Goal: Task Accomplishment & Management: Manage account settings

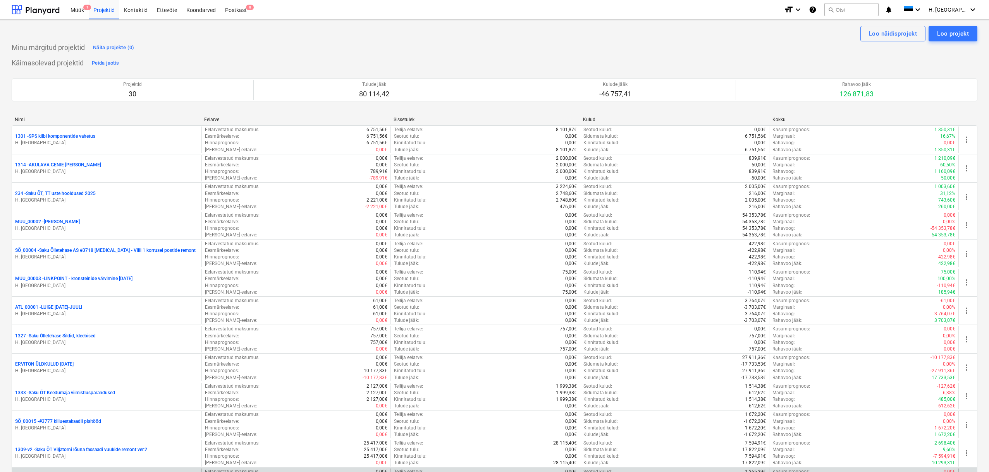
scroll to position [527, 0]
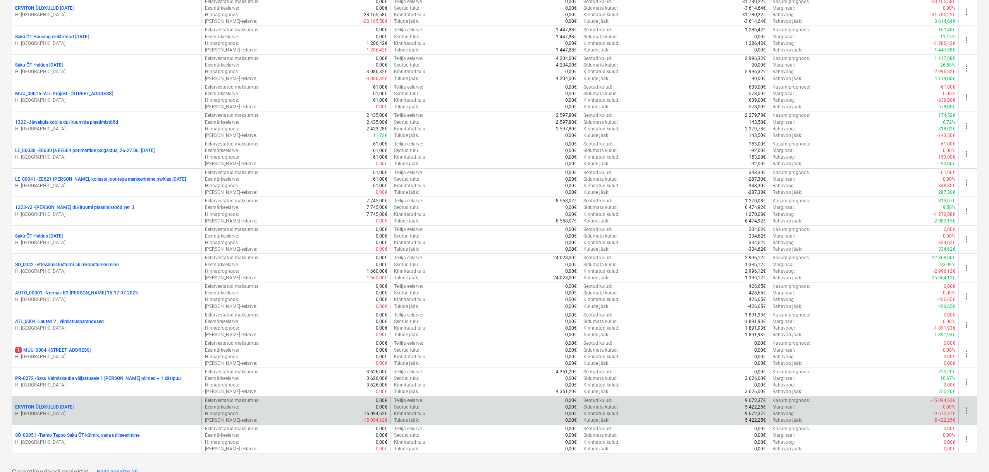
click at [74, 407] on p "ERVITON ÜLDKULUD [DATE]" at bounding box center [44, 407] width 58 height 7
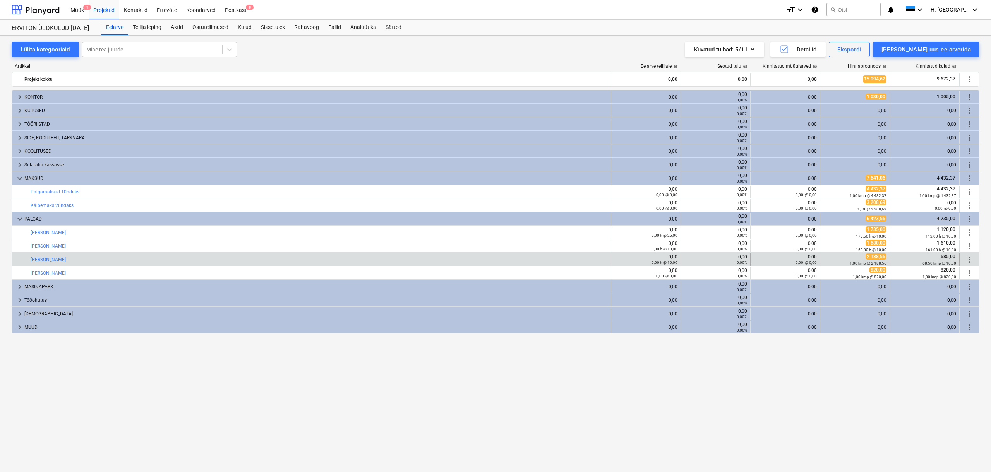
click at [943, 259] on span "685,00" at bounding box center [948, 256] width 16 height 5
click at [971, 259] on span "more_vert" at bounding box center [969, 259] width 9 height 9
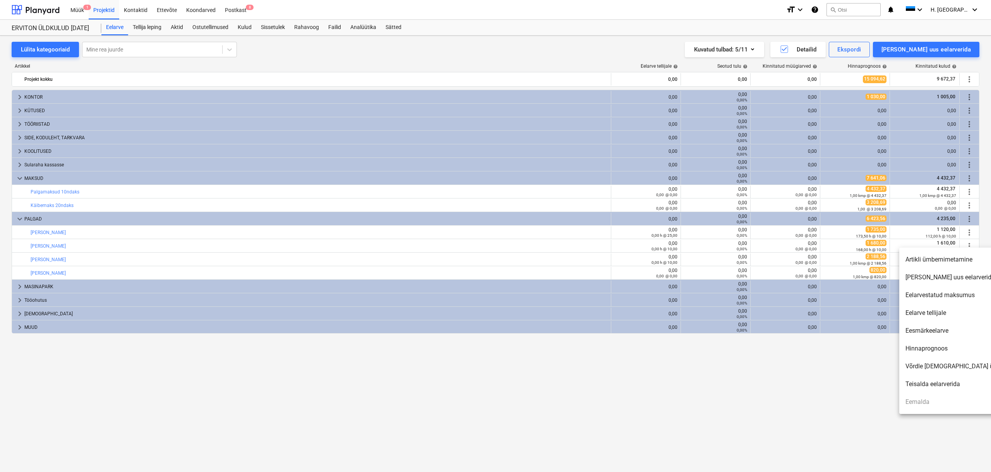
click at [250, 26] on div at bounding box center [495, 236] width 991 height 472
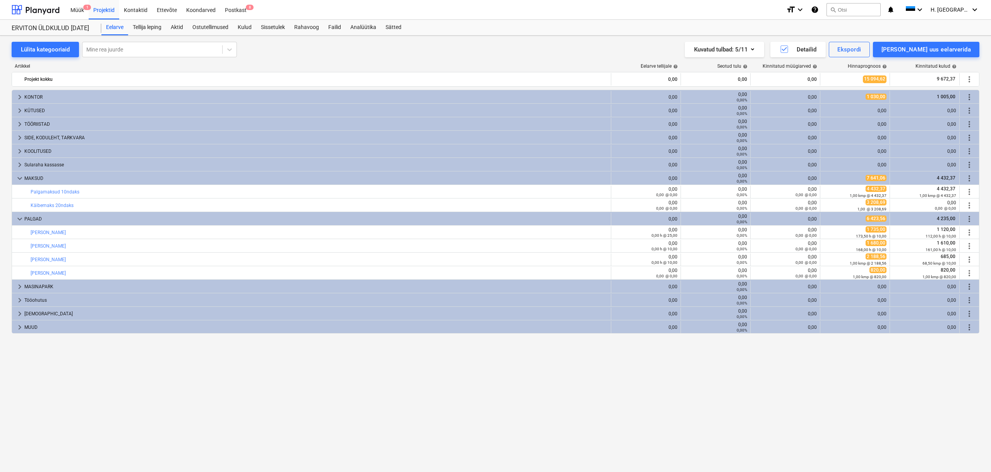
click at [249, 27] on div at bounding box center [495, 236] width 991 height 472
click at [248, 25] on div "Kulud" at bounding box center [244, 27] width 23 height 15
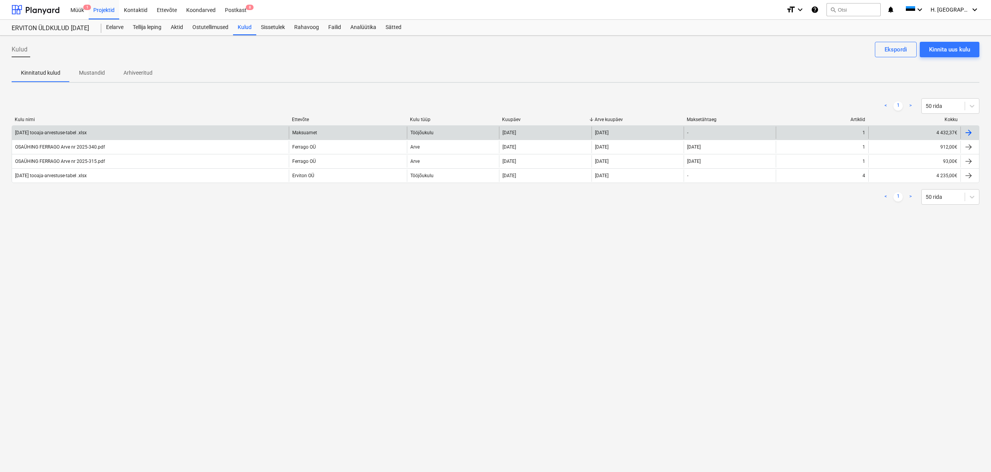
click at [75, 132] on div "[DATE] tooaja-arvestuse-tabel .xlsx" at bounding box center [51, 132] width 72 height 5
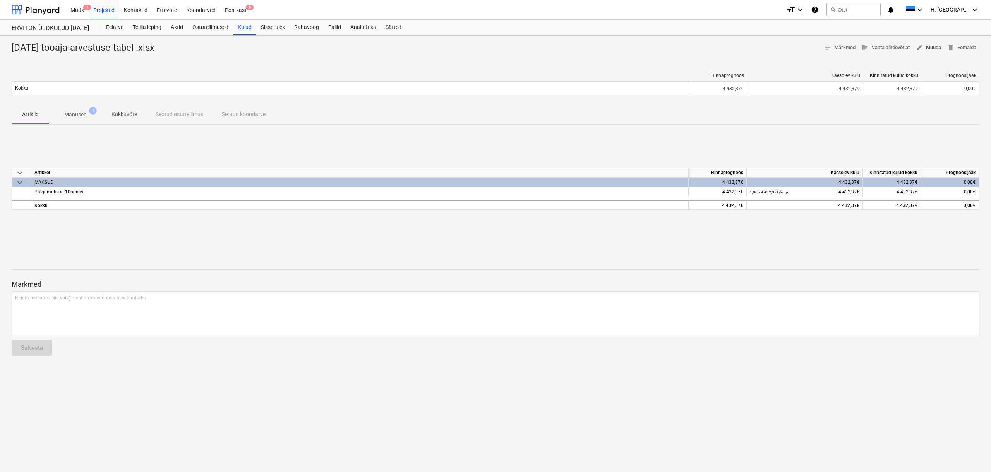
click at [924, 50] on span "edit Muuda" at bounding box center [928, 47] width 25 height 9
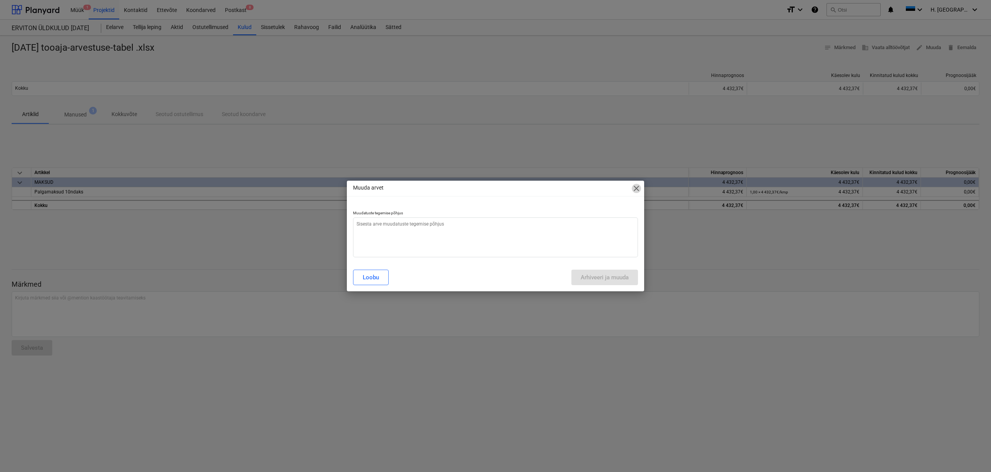
click at [638, 192] on span "close" at bounding box center [636, 188] width 9 height 9
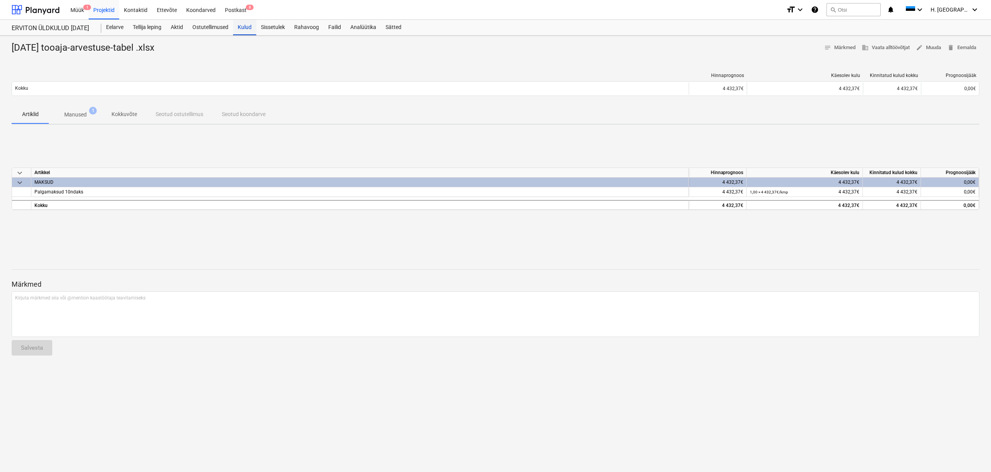
click at [248, 28] on div "Kulud" at bounding box center [244, 27] width 23 height 15
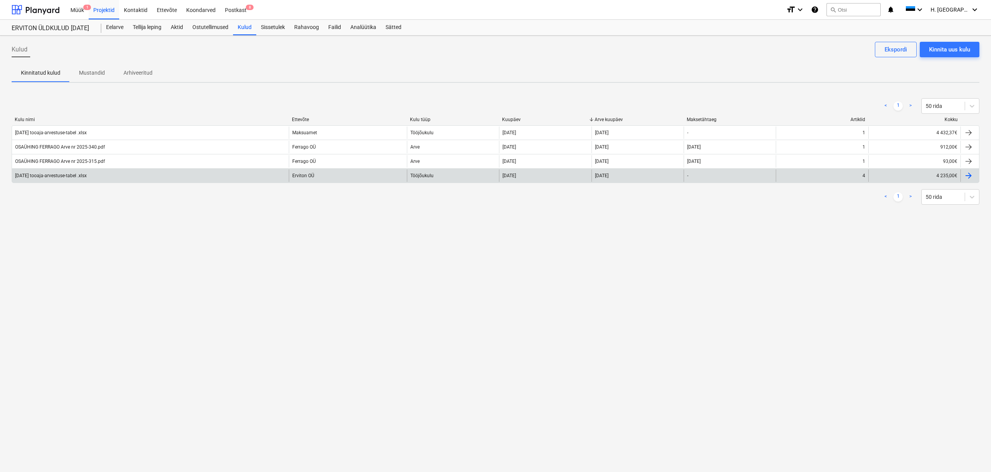
click at [62, 175] on div "[DATE] tooaja-arvestuse-tabel .xlsx" at bounding box center [51, 175] width 72 height 5
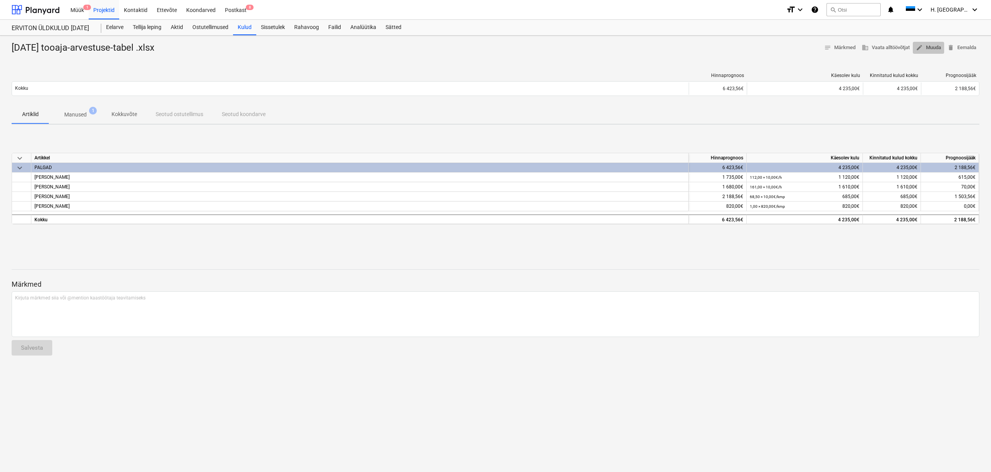
click at [934, 46] on span "edit Muuda" at bounding box center [928, 47] width 25 height 9
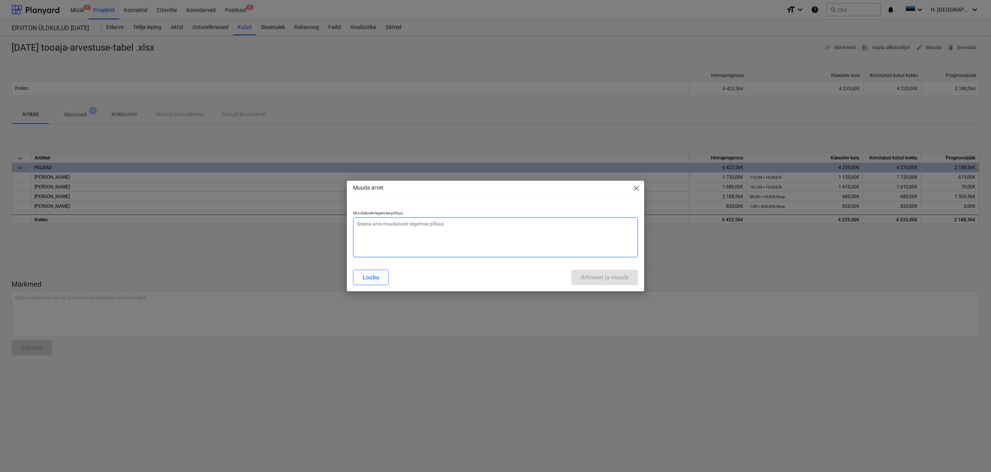
click at [450, 241] on textarea at bounding box center [495, 238] width 285 height 40
type textarea "x"
type textarea "."
click at [592, 281] on div "Arhiveeri ja muuda" at bounding box center [605, 278] width 48 height 10
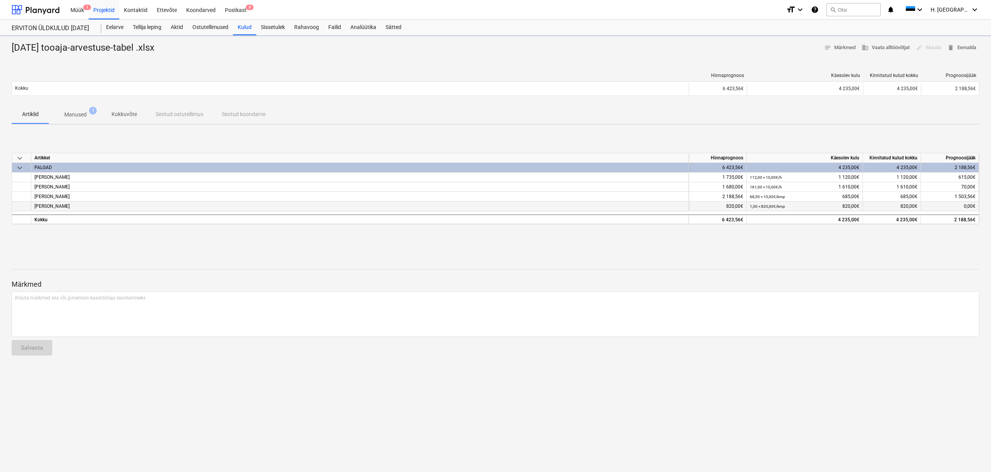
type textarea "x"
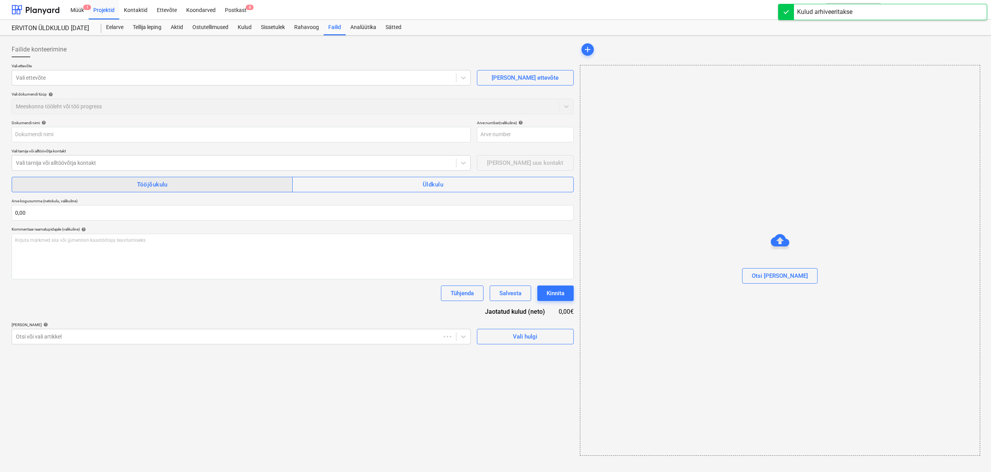
type input "[DATE] tooaja-arvestuse-tabel .xlsx"
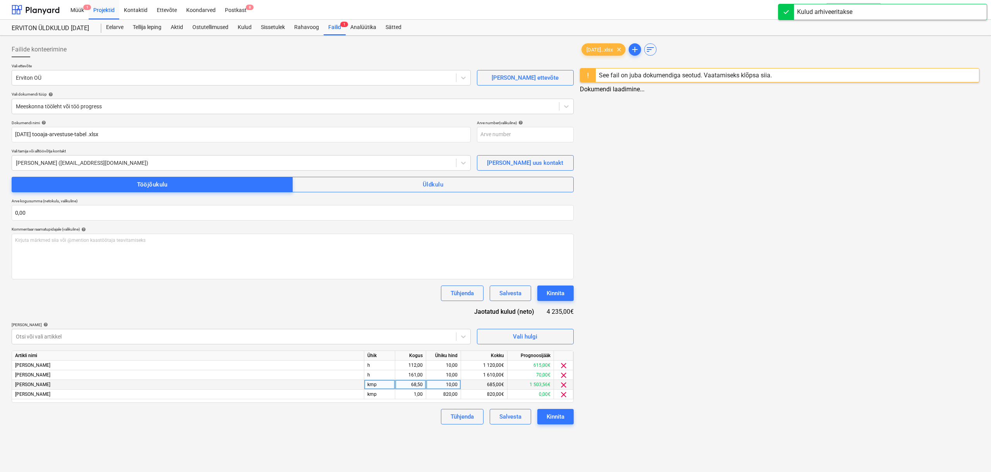
click at [479, 383] on div "685,00€" at bounding box center [484, 385] width 46 height 10
click at [416, 386] on div "68,50" at bounding box center [410, 385] width 24 height 10
type input "1"
click at [445, 385] on div "10,00" at bounding box center [443, 385] width 28 height 10
type input "1"
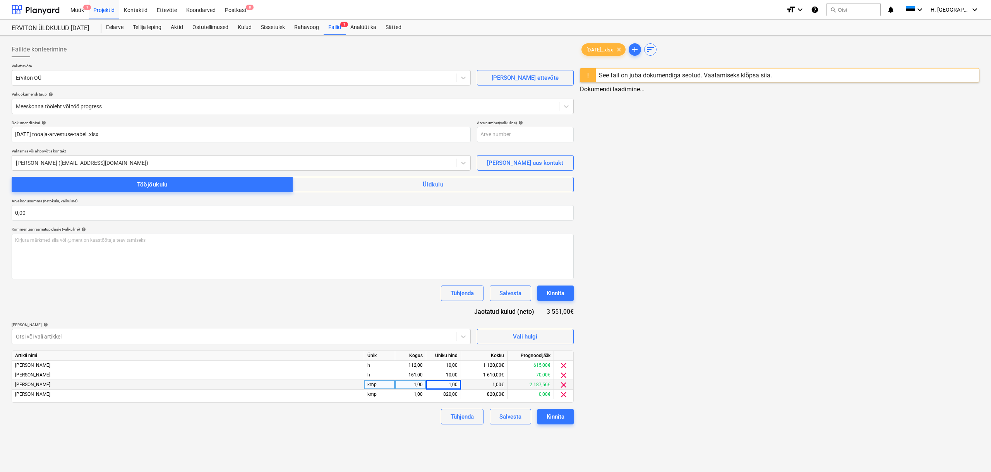
click at [481, 384] on div "1,00€" at bounding box center [484, 385] width 46 height 10
click at [488, 385] on div "1,00€" at bounding box center [483, 385] width 46 height 10
click at [448, 383] on div "1,00" at bounding box center [442, 385] width 28 height 10
type input "1463,99"
drag, startPoint x: 388, startPoint y: 458, endPoint x: 395, endPoint y: 455, distance: 7.3
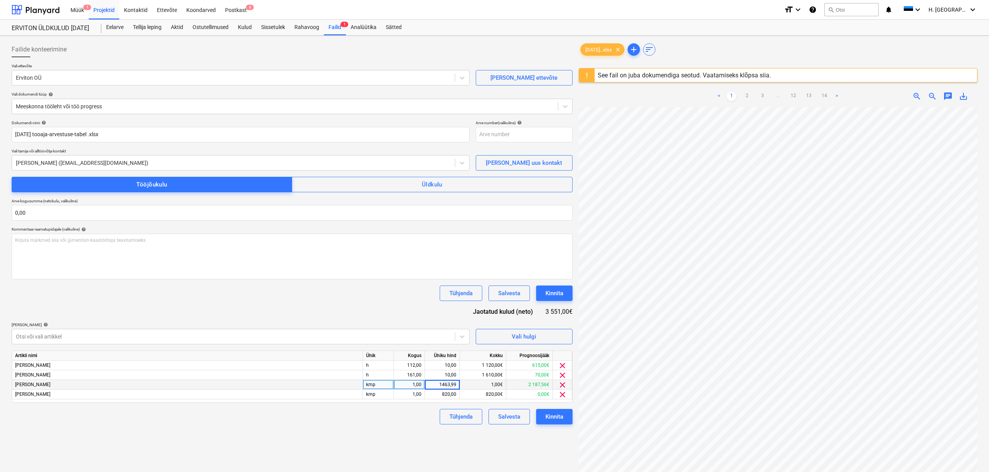
click at [389, 458] on div "Failide konteerimine Vali ettevõte Erviton OÜ [PERSON_NAME] uus ettevõte Vali d…" at bounding box center [292, 300] width 567 height 522
click at [542, 418] on button "Kinnita" at bounding box center [554, 416] width 36 height 15
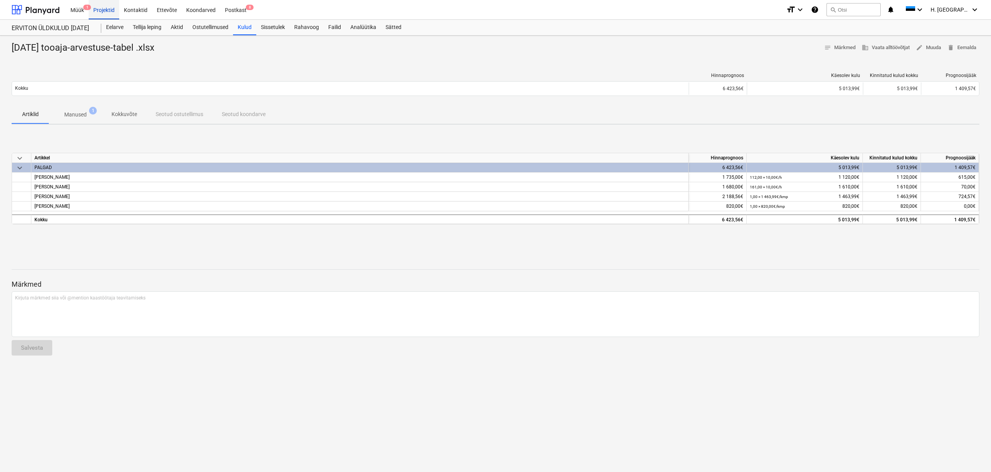
click at [97, 12] on div "Projektid" at bounding box center [104, 10] width 31 height 20
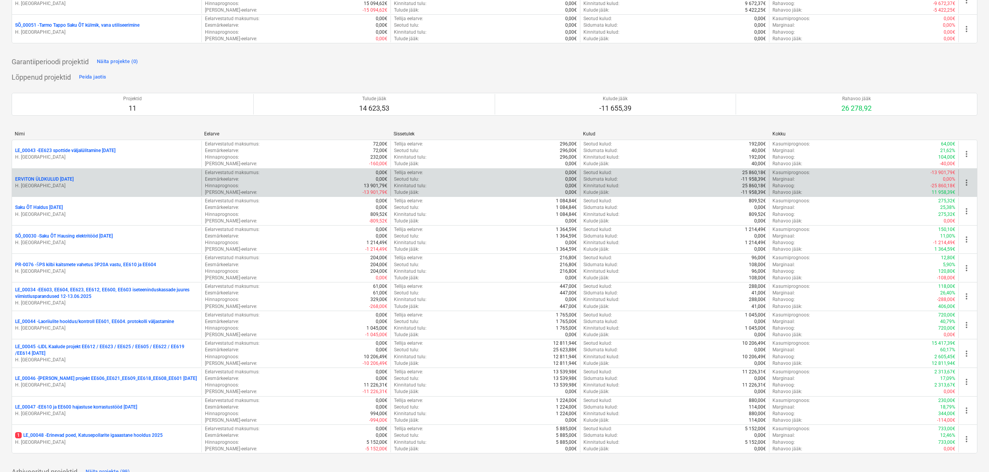
scroll to position [328, 0]
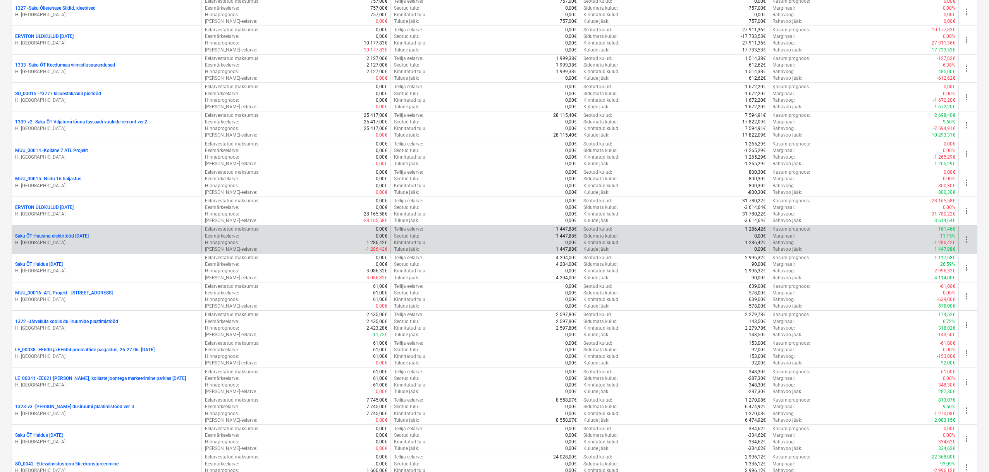
click at [965, 242] on span "more_vert" at bounding box center [965, 239] width 9 height 9
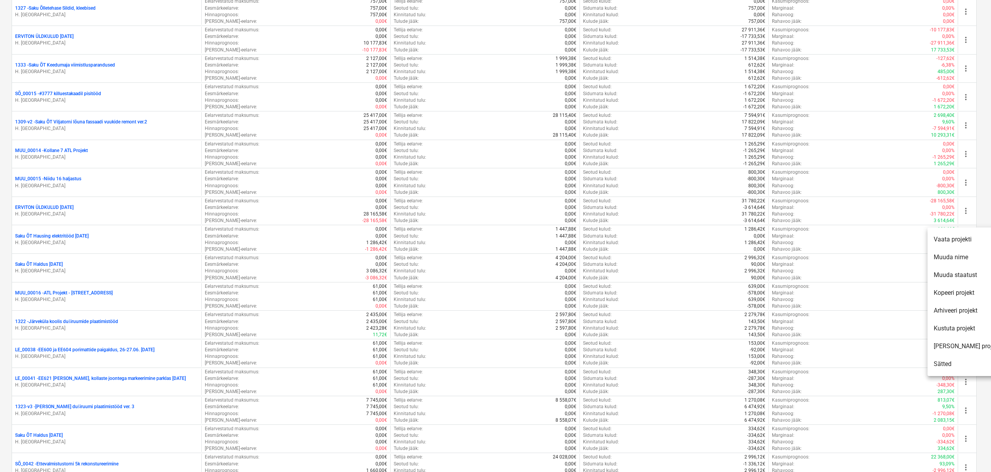
click at [93, 235] on div at bounding box center [495, 236] width 991 height 472
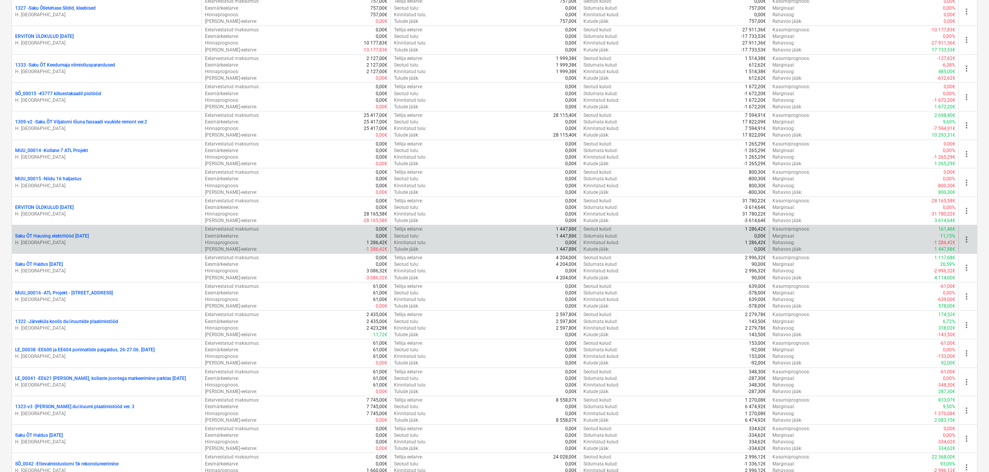
click at [89, 235] on p "Saku ÕT Hausing elektritööd [DATE]" at bounding box center [52, 236] width 74 height 7
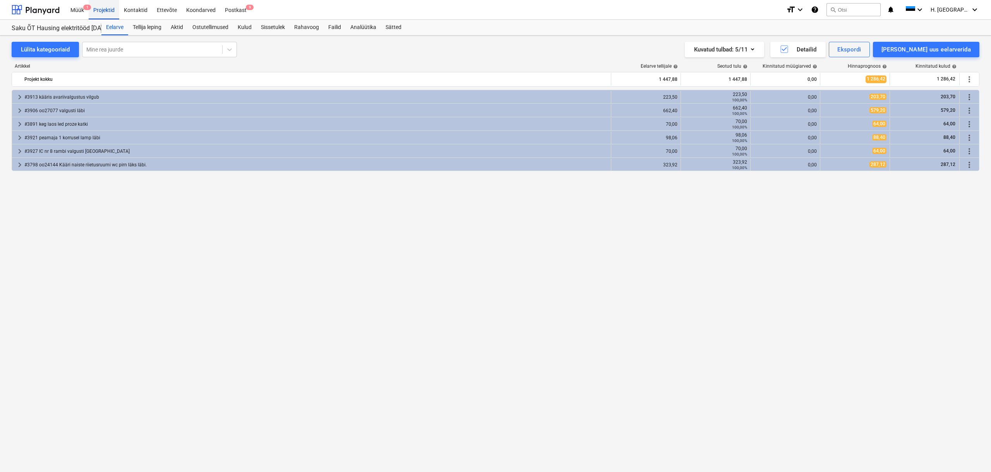
click at [107, 6] on div "Projektid" at bounding box center [104, 10] width 31 height 20
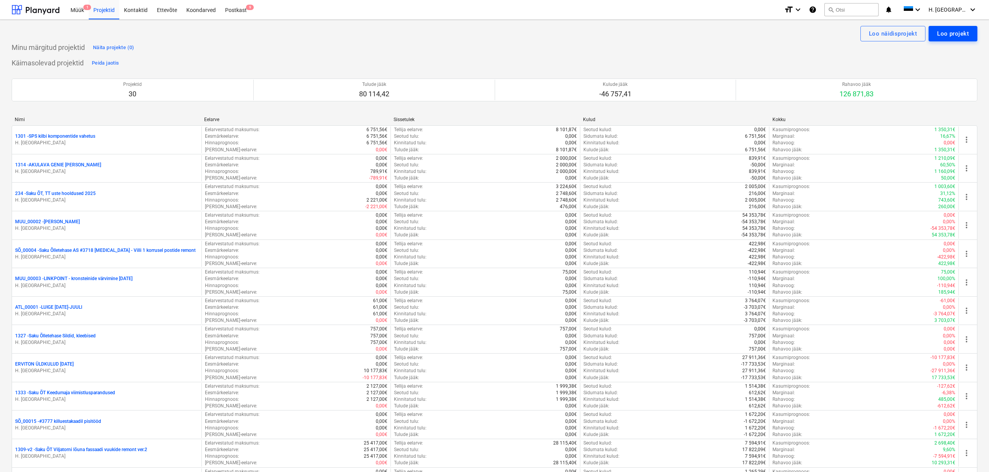
click at [935, 36] on button "Loo projekt" at bounding box center [952, 33] width 49 height 15
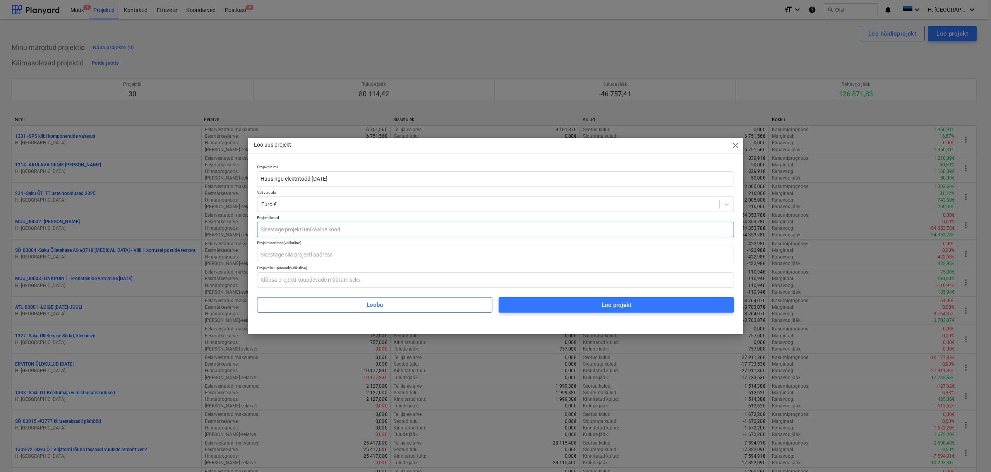
type input "Hausingu elektritööd [DATE]"
click at [383, 232] on input "text" at bounding box center [495, 229] width 477 height 15
type input "SÕ_00052"
click at [539, 306] on span "Loo projekt" at bounding box center [616, 305] width 217 height 10
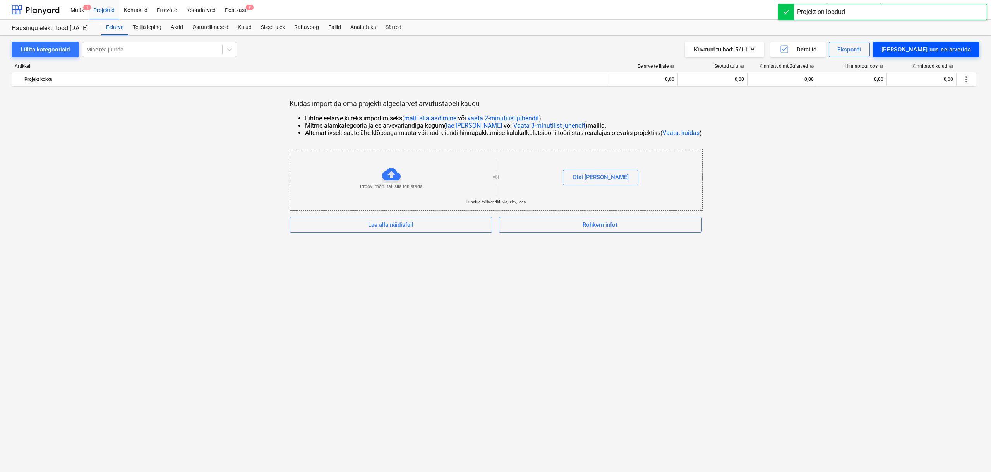
click at [932, 48] on div "[PERSON_NAME] uus eelarverida" at bounding box center [926, 50] width 89 height 10
click at [928, 84] on div "[PERSON_NAME]" at bounding box center [932, 83] width 96 height 14
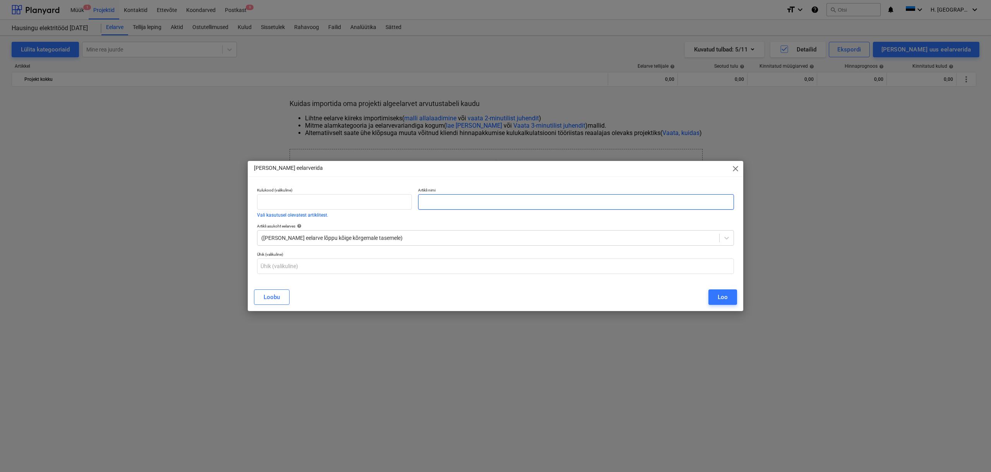
click at [552, 204] on input "text" at bounding box center [576, 201] width 316 height 15
paste input "#3956 Valmiskauba kilemasinate elektrijuhtmete paigaldus."
type input "#3956 Valmiskauba kilemasinate elektrijuhtmete paigaldus."
click at [725, 296] on div "Loo" at bounding box center [723, 297] width 10 height 10
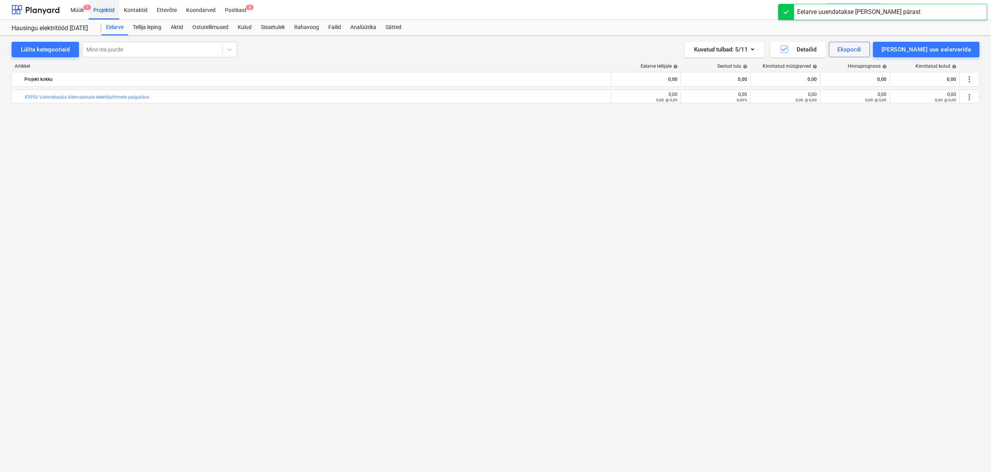
click at [99, 11] on div "Projektid" at bounding box center [104, 10] width 31 height 20
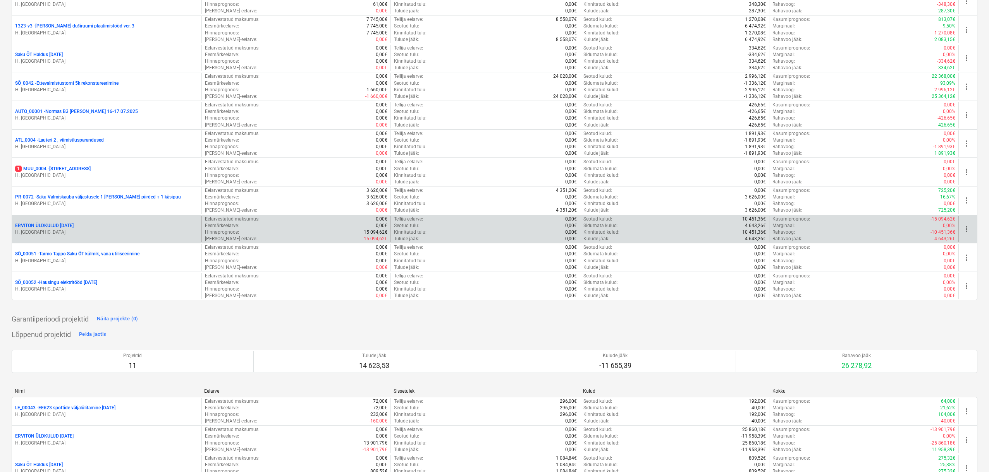
scroll to position [678, 0]
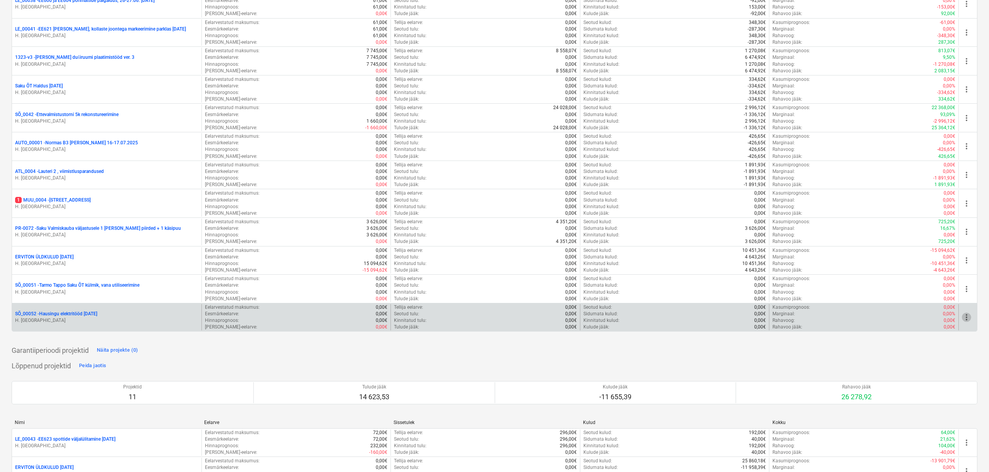
click at [964, 319] on span "more_vert" at bounding box center [965, 317] width 9 height 9
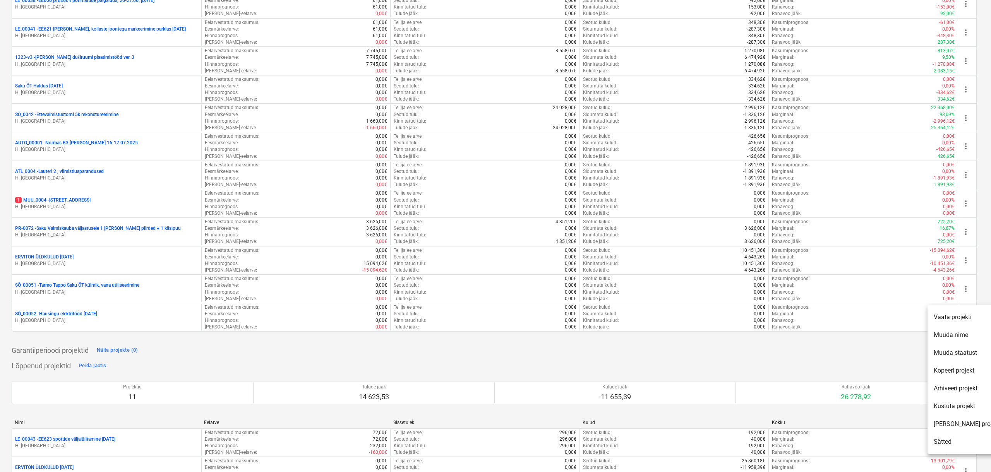
click at [959, 332] on li "Muuda nime" at bounding box center [967, 335] width 79 height 18
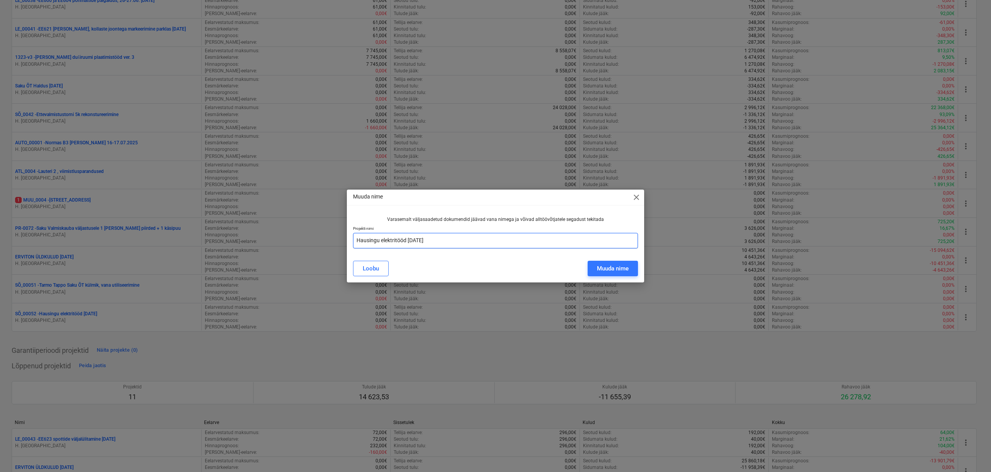
click at [359, 241] on input "Hausingu elektritööd [DATE]" at bounding box center [495, 240] width 285 height 15
type input "Saku ÕT Hausingu elektritööd [DATE]"
click at [627, 271] on div "Muuda nime" at bounding box center [613, 269] width 32 height 10
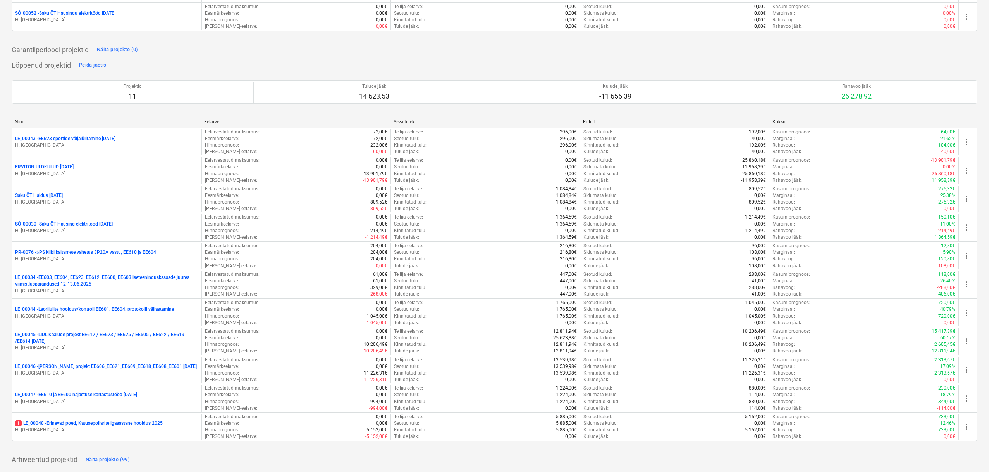
scroll to position [527, 0]
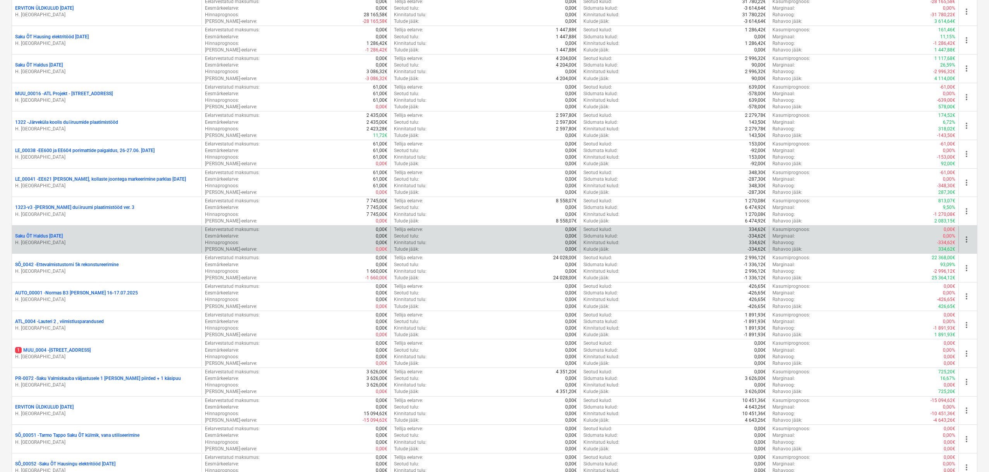
click at [63, 235] on p "Saku ÕT Haldus [DATE]" at bounding box center [39, 236] width 48 height 7
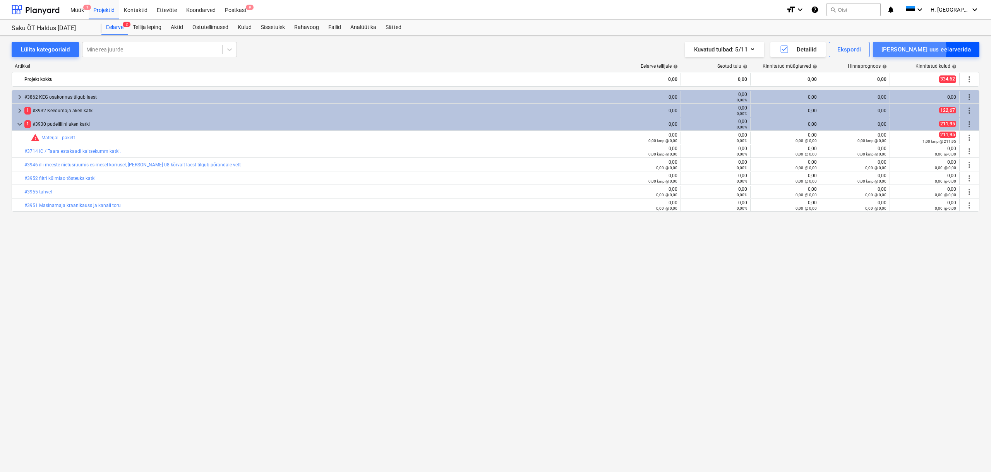
click at [938, 50] on div "[PERSON_NAME] uus eelarverida" at bounding box center [926, 50] width 89 height 10
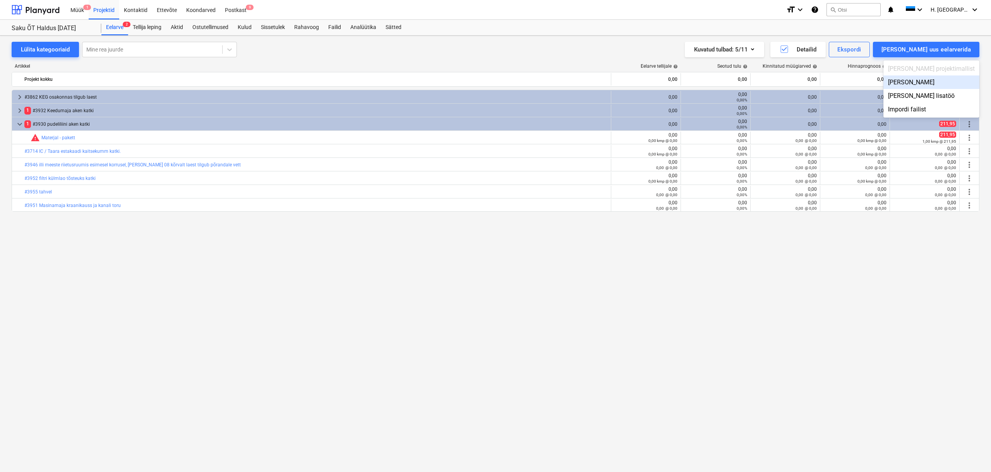
click at [948, 82] on div "[PERSON_NAME]" at bounding box center [932, 83] width 96 height 14
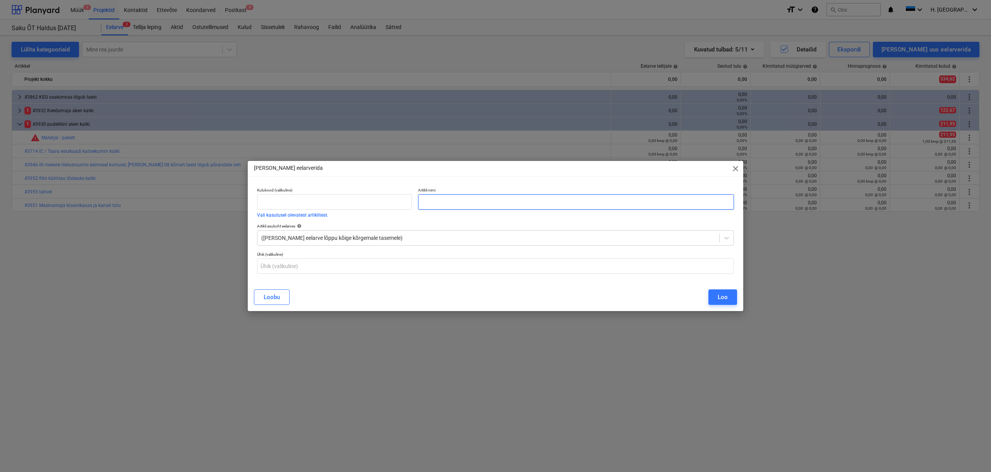
click at [565, 199] on input "text" at bounding box center [576, 201] width 316 height 15
paste input "#3947 katte paigaldamine peamaja käsipuule"
type input "#3947 katte paigaldamine peamaja käsipuule"
click at [725, 301] on div "Loo" at bounding box center [723, 297] width 10 height 10
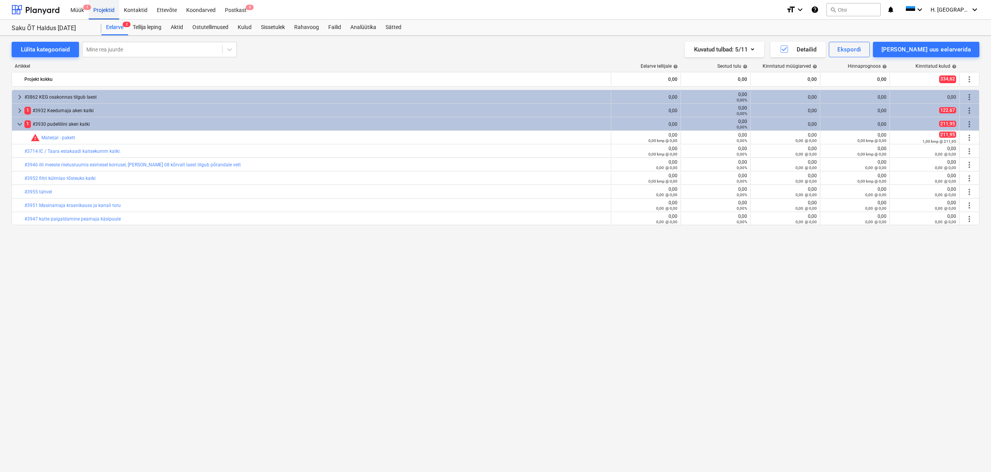
click at [104, 11] on div "Projektid" at bounding box center [104, 10] width 31 height 20
